Goal: Register for event/course

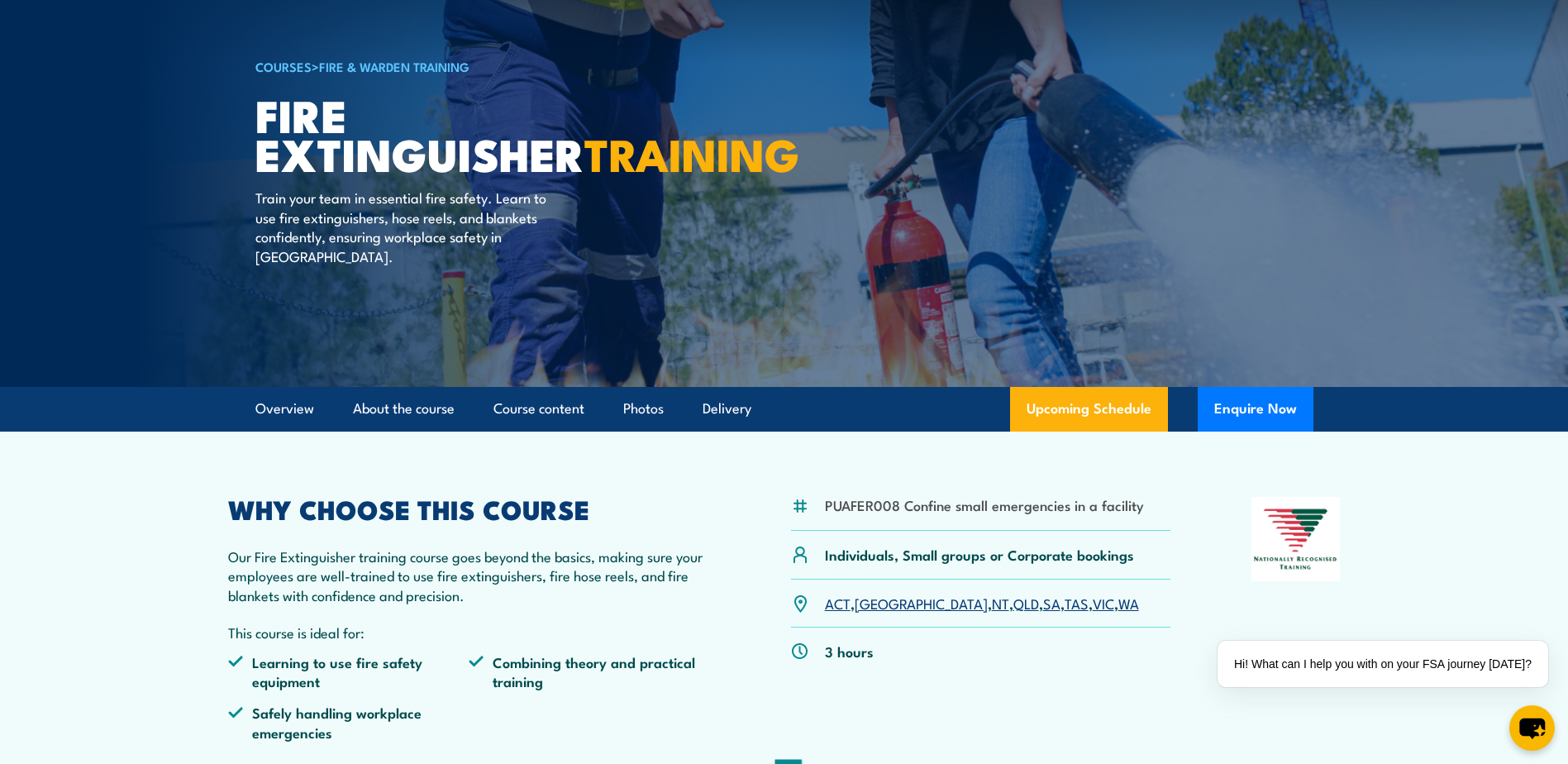
scroll to position [83, 0]
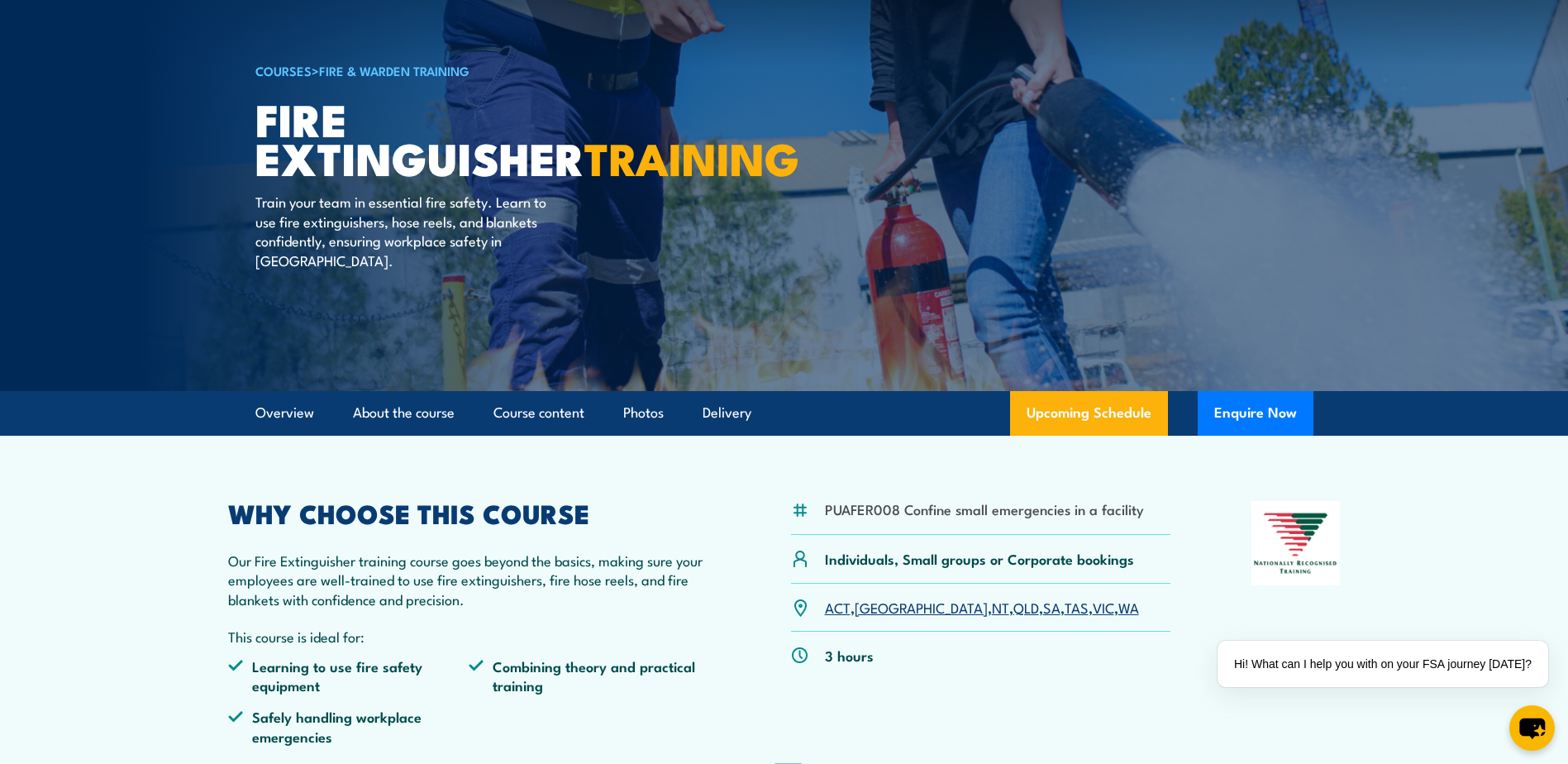
click at [289, 73] on link "COURSES" at bounding box center [283, 70] width 56 height 18
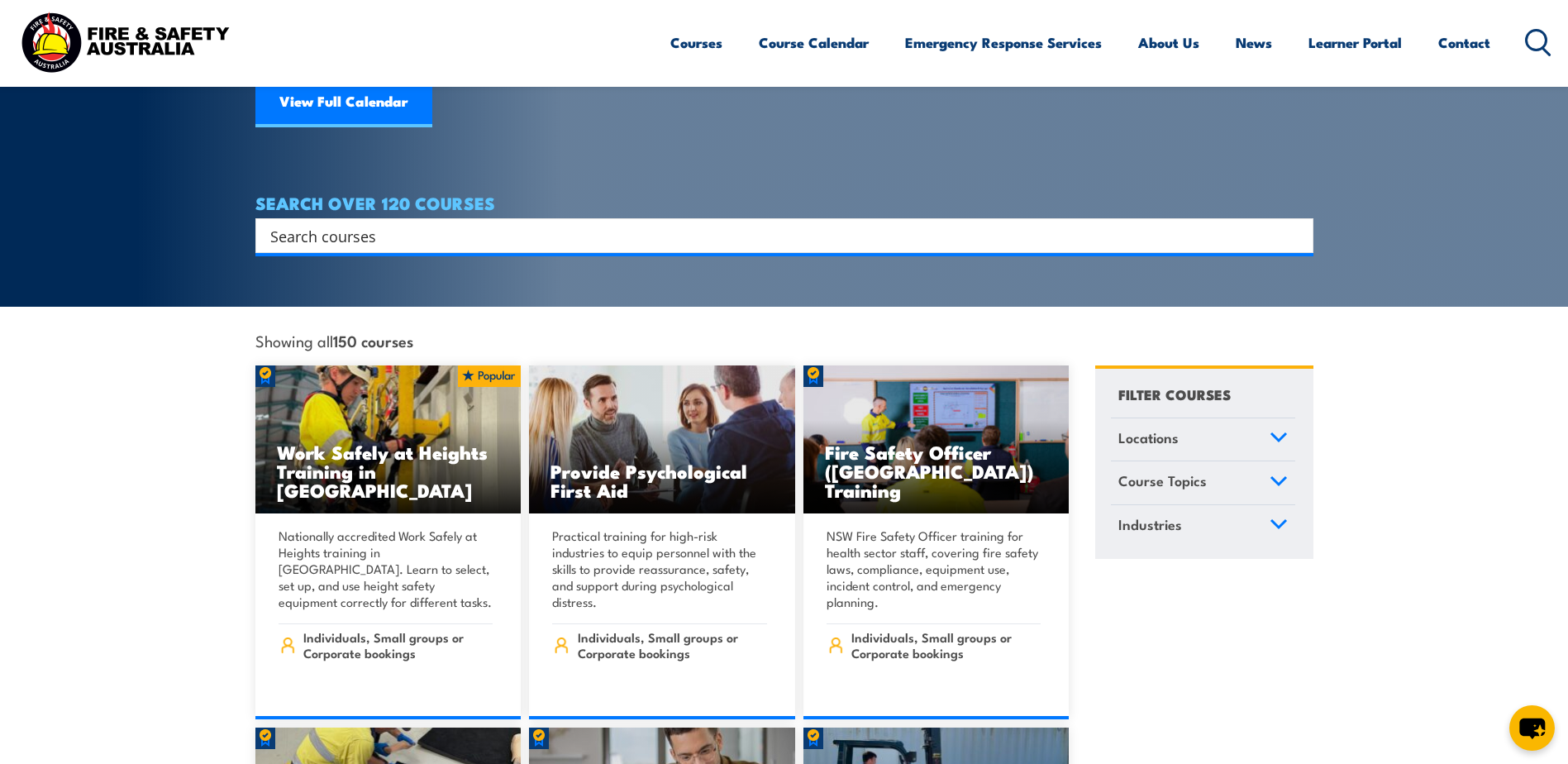
scroll to position [248, 0]
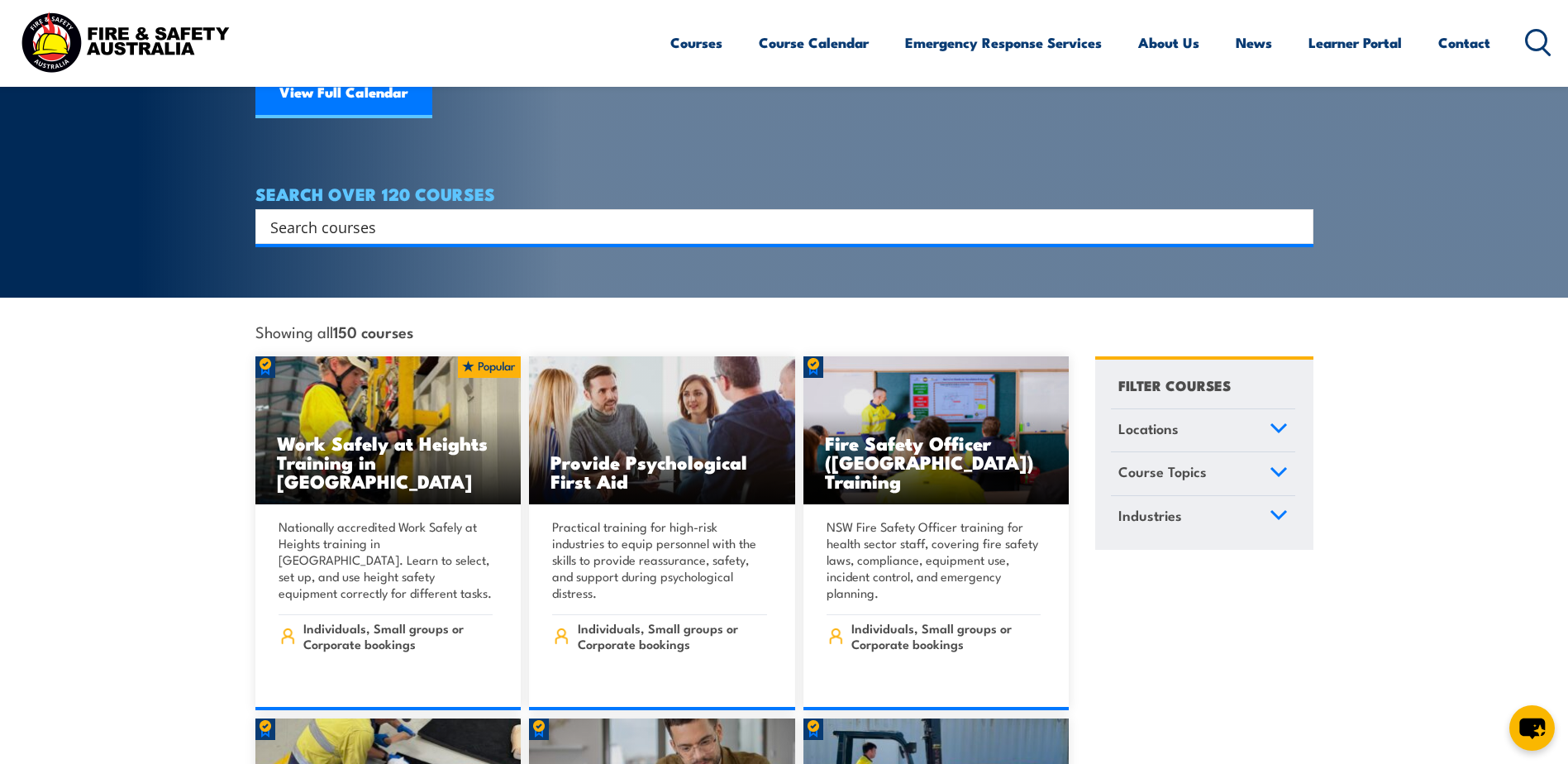
click at [1203, 410] on link "Locations" at bounding box center [1203, 431] width 184 height 43
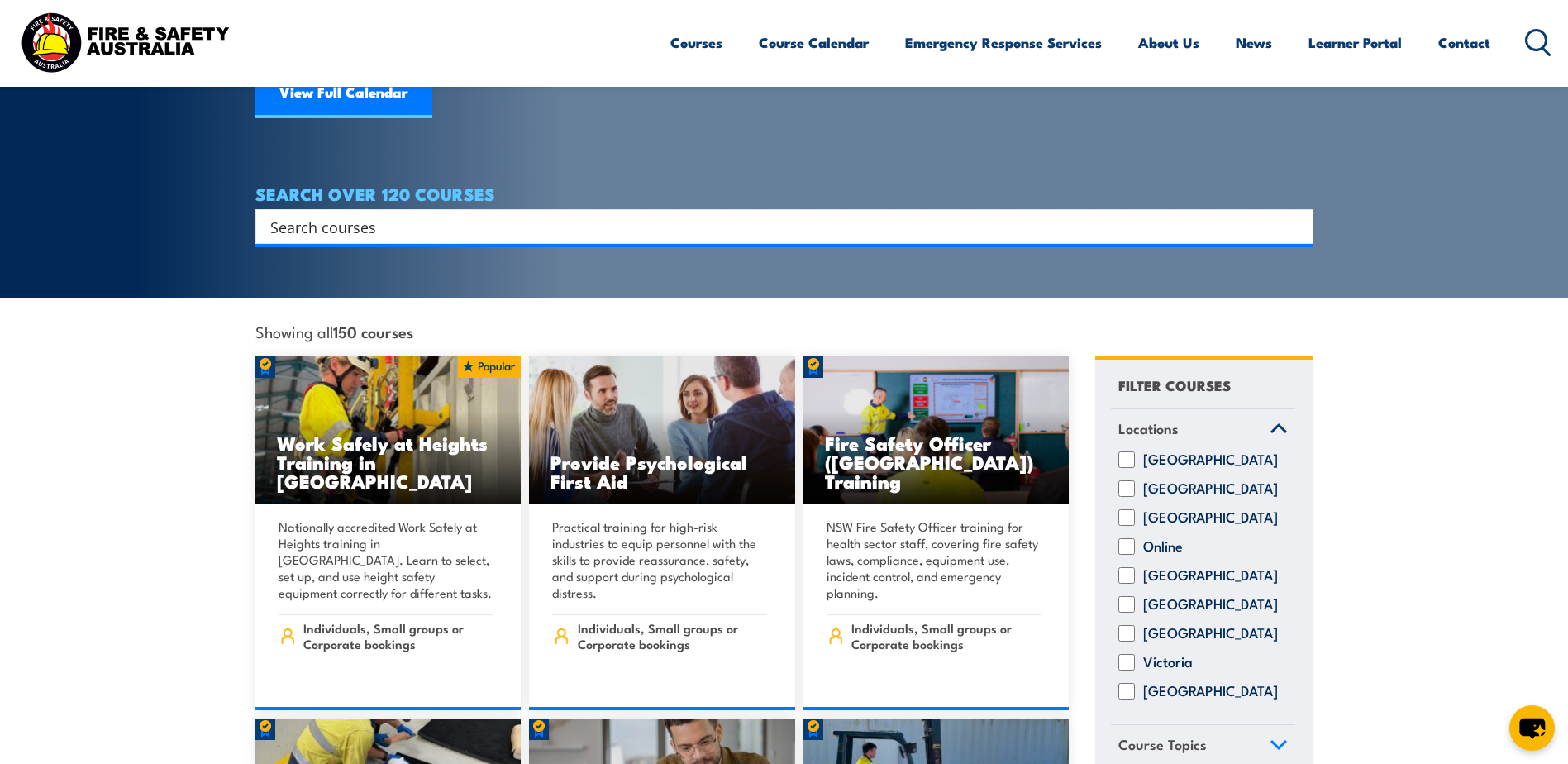
click at [1163, 687] on label "Western Australia" at bounding box center [1211, 691] width 135 height 17
click at [1135, 687] on input "Western Australia" at bounding box center [1126, 691] width 17 height 17
checkbox input "true"
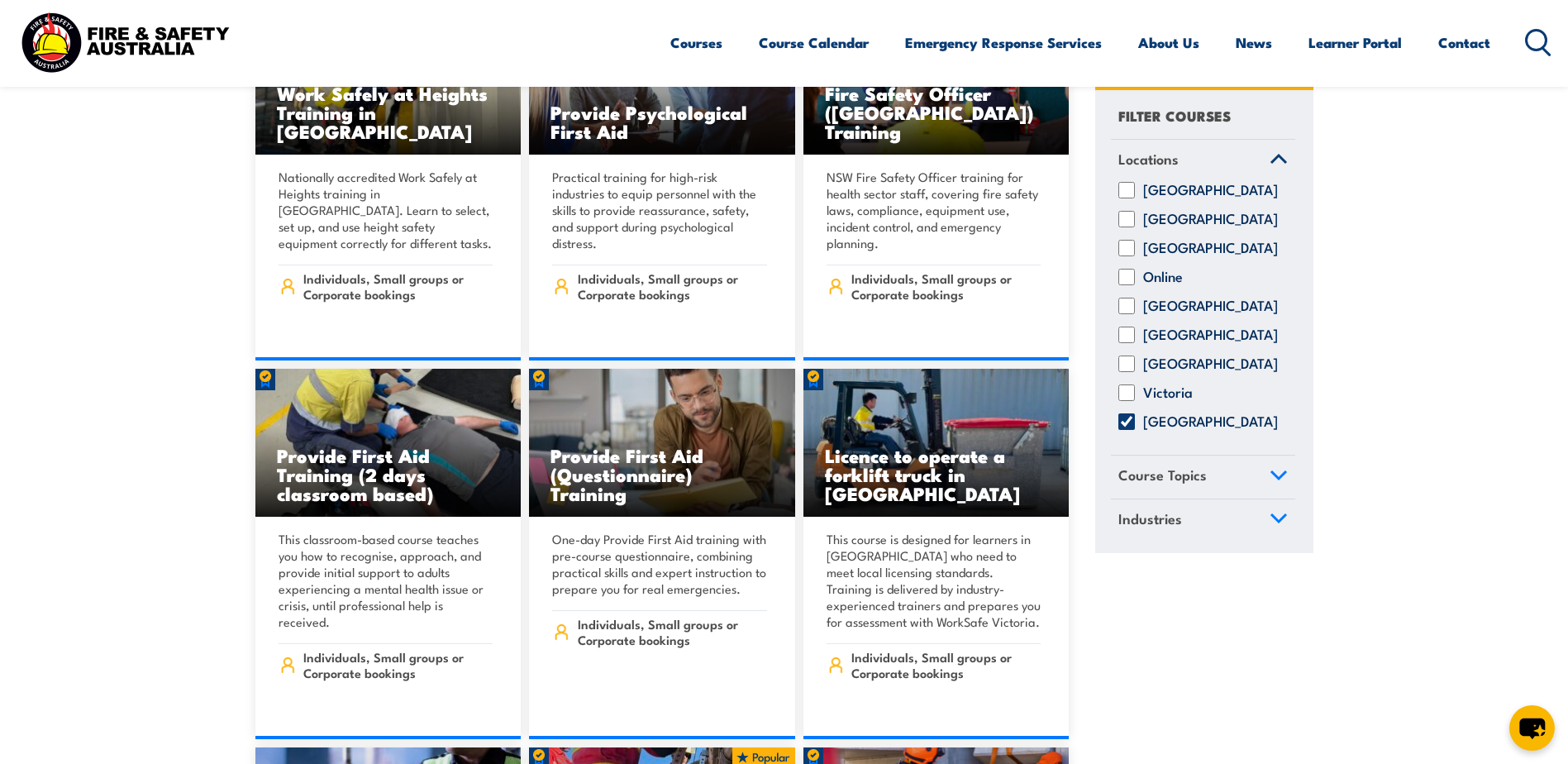
scroll to position [662, 0]
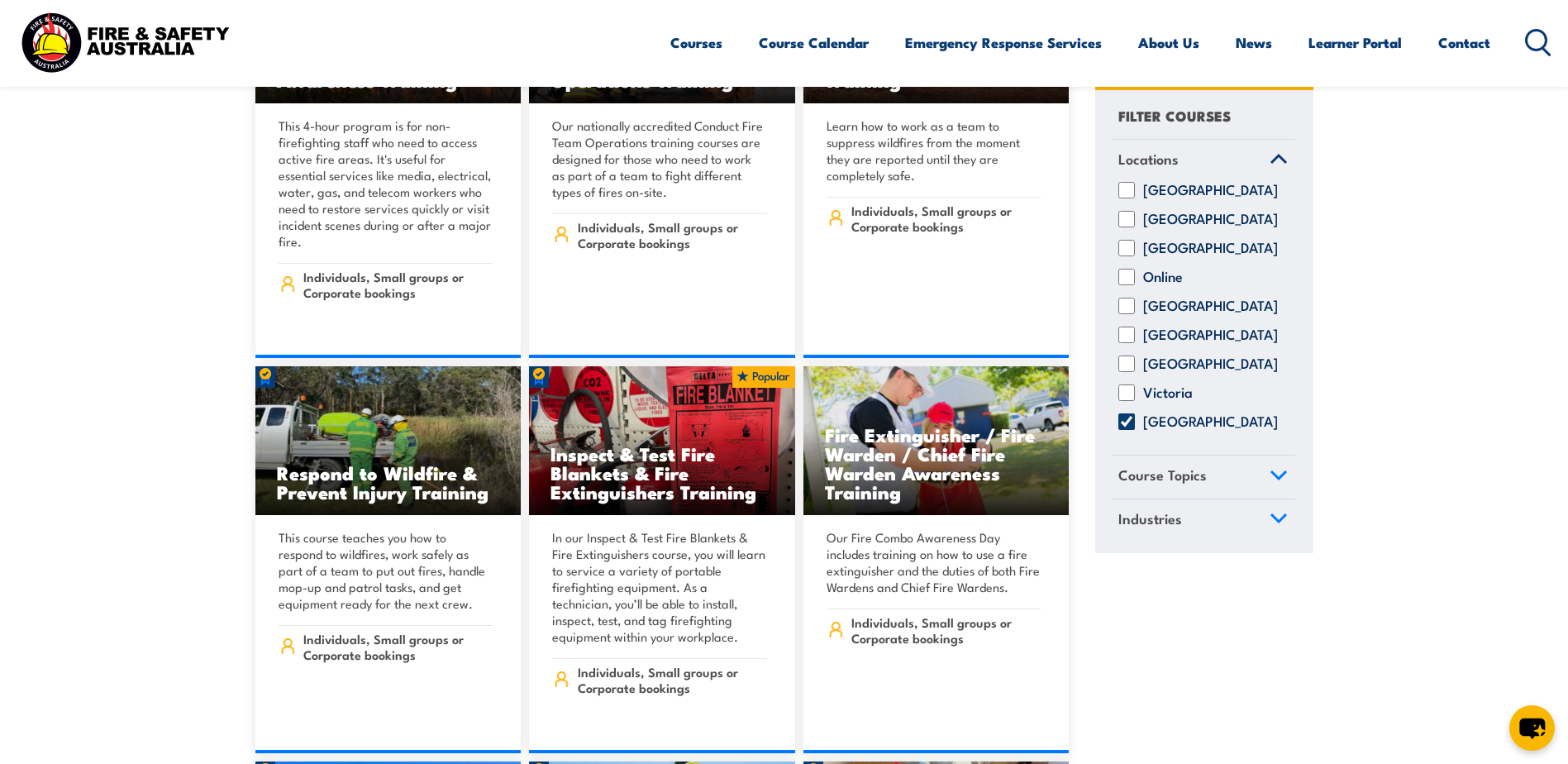
scroll to position [13810, 0]
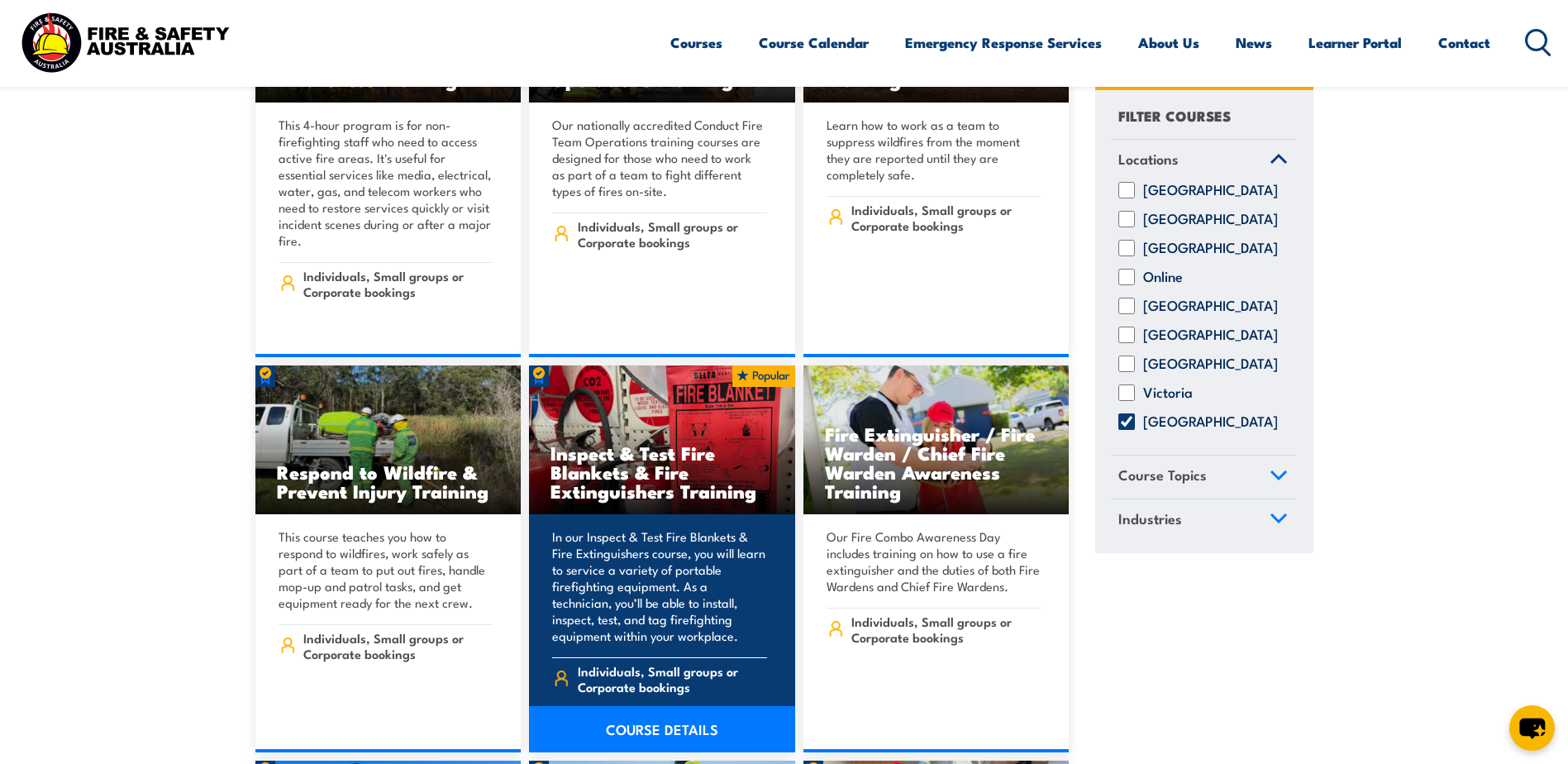
click at [671, 706] on link "COURSE DETAILS" at bounding box center [662, 729] width 266 height 46
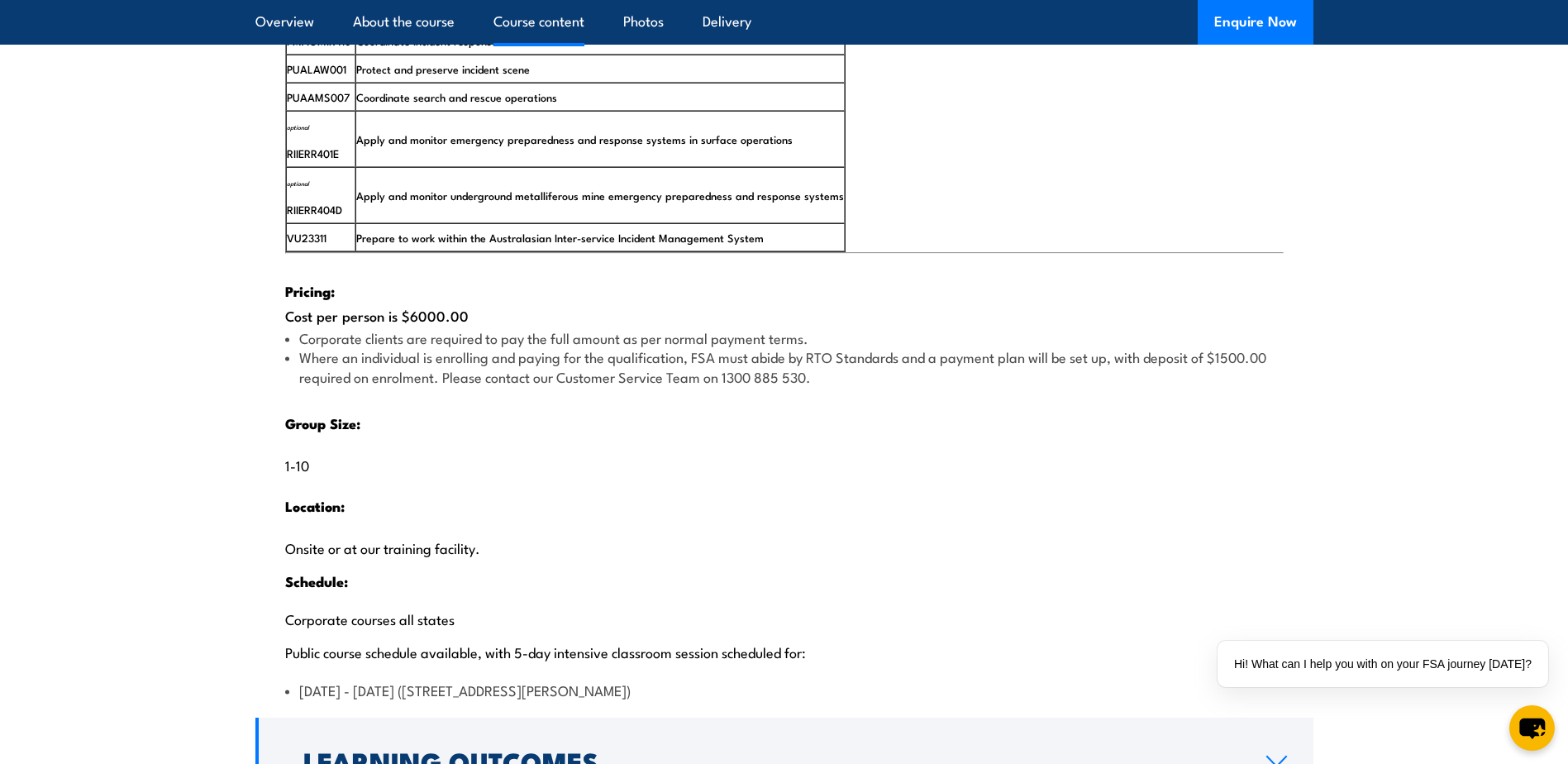
scroll to position [2977, 0]
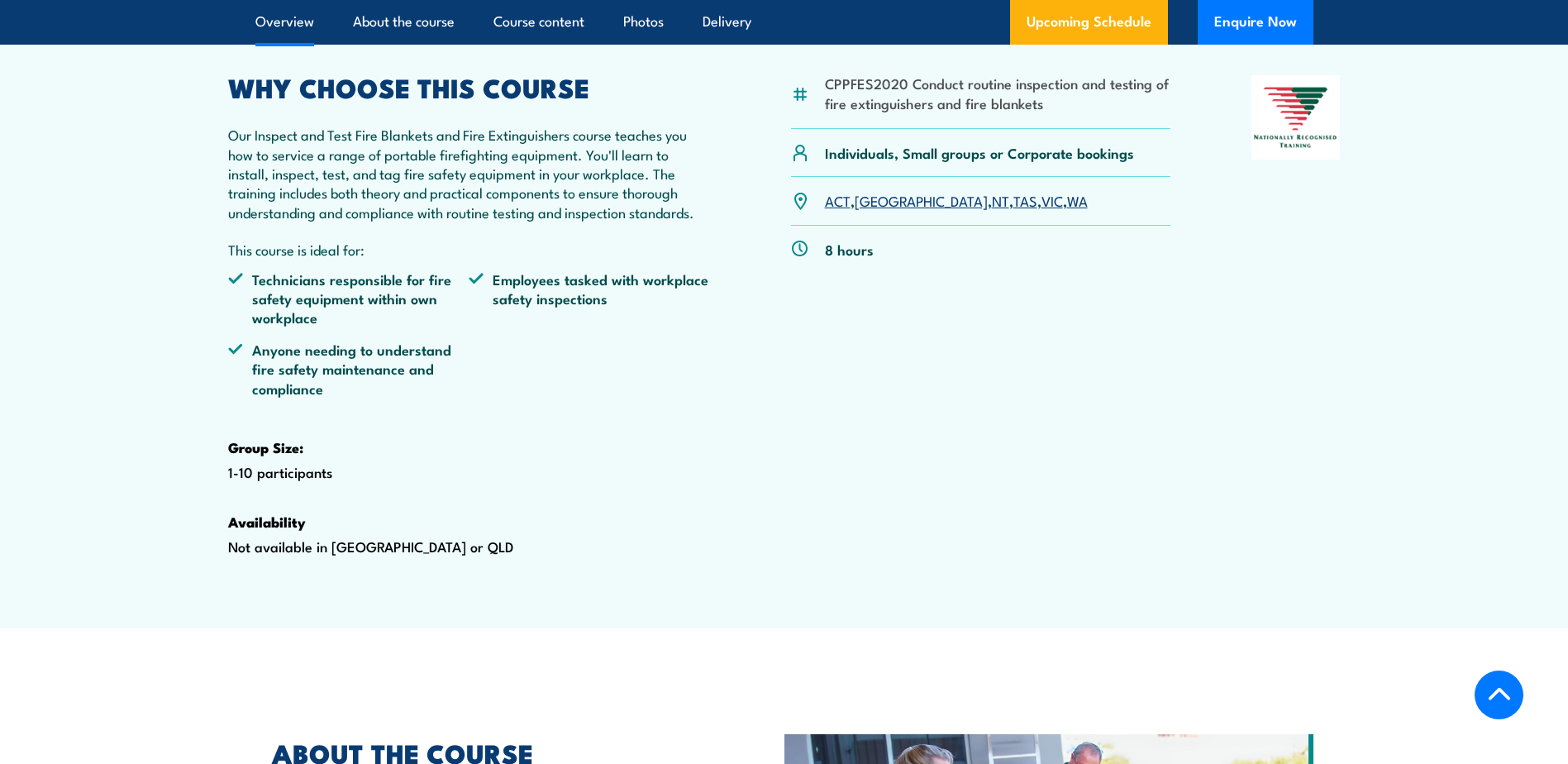
scroll to position [579, 0]
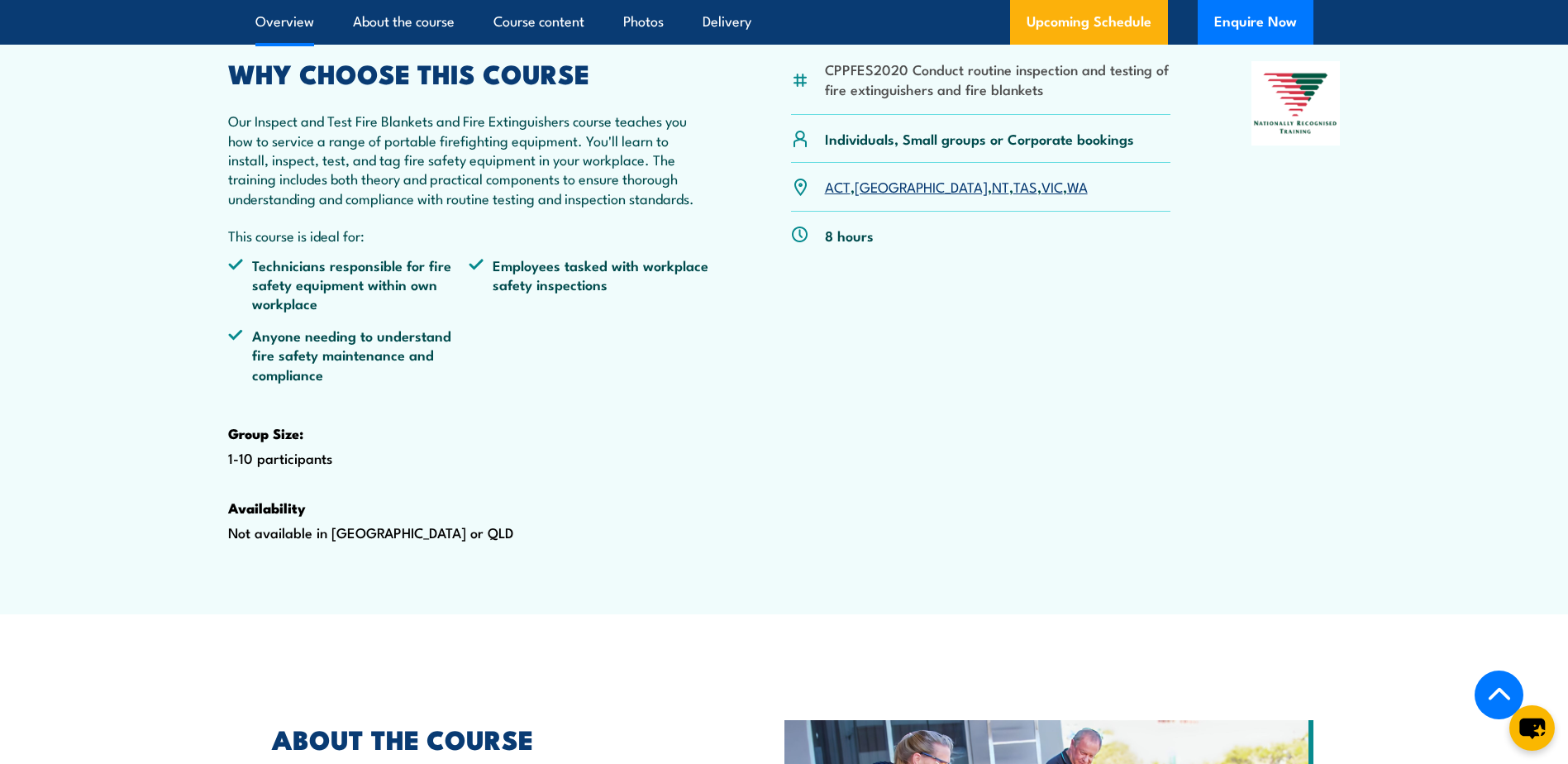
click at [1067, 196] on link "WA" at bounding box center [1077, 186] width 21 height 20
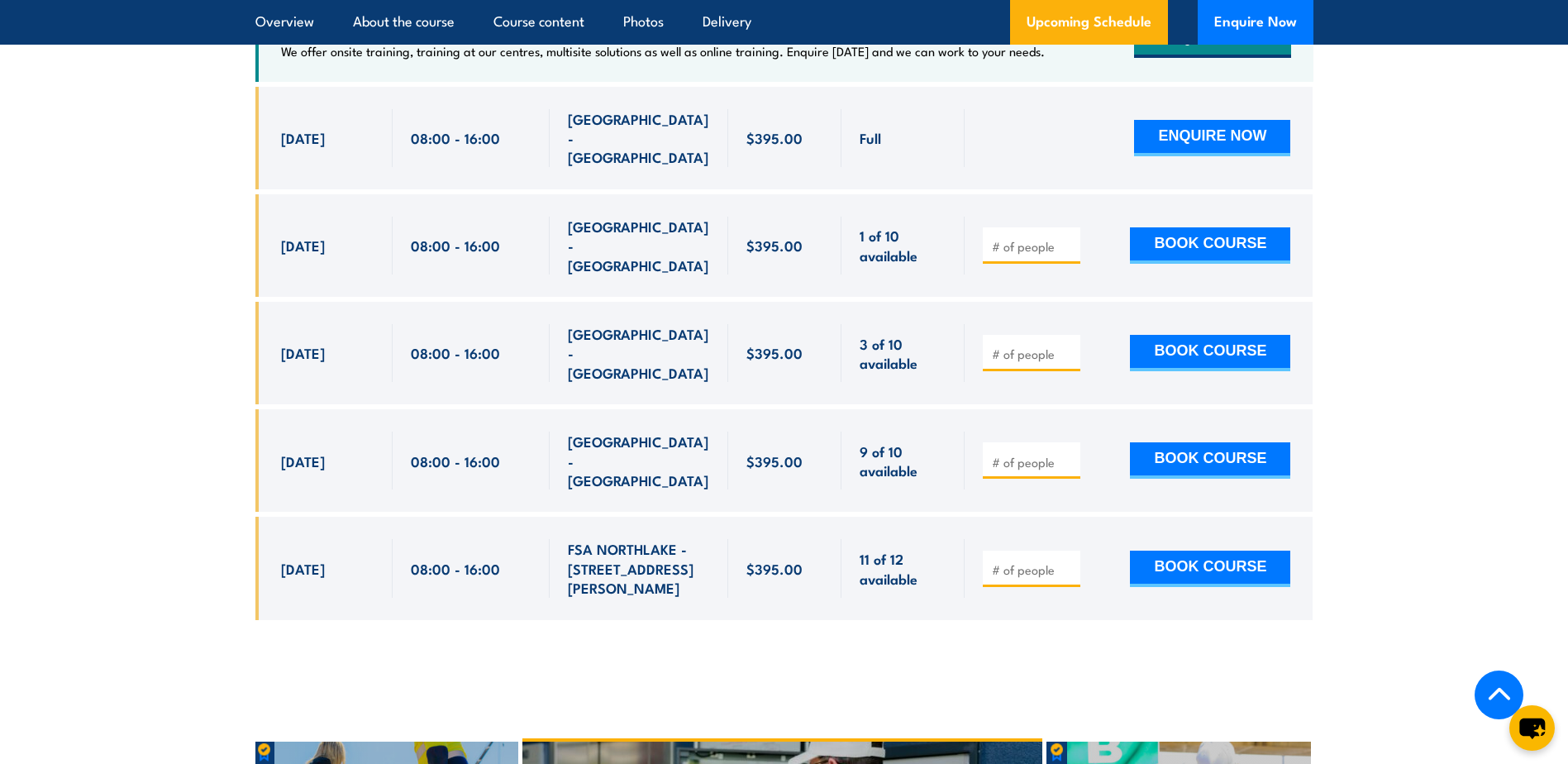
scroll to position [3236, 0]
